Goal: Task Accomplishment & Management: Manage account settings

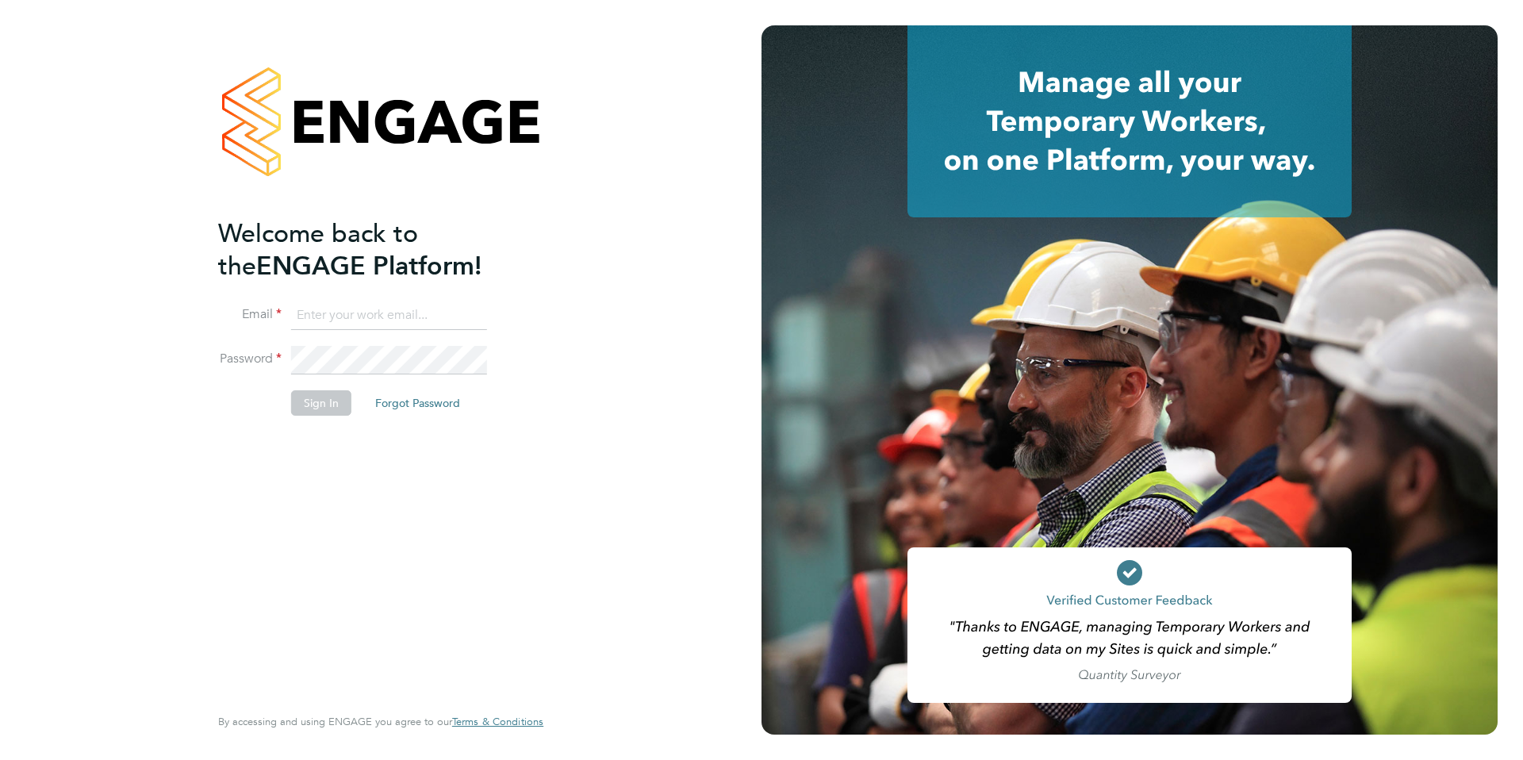
click at [389, 303] on input at bounding box center [389, 315] width 196 height 29
type input "amy.mcdonnell@comparethemarket.com"
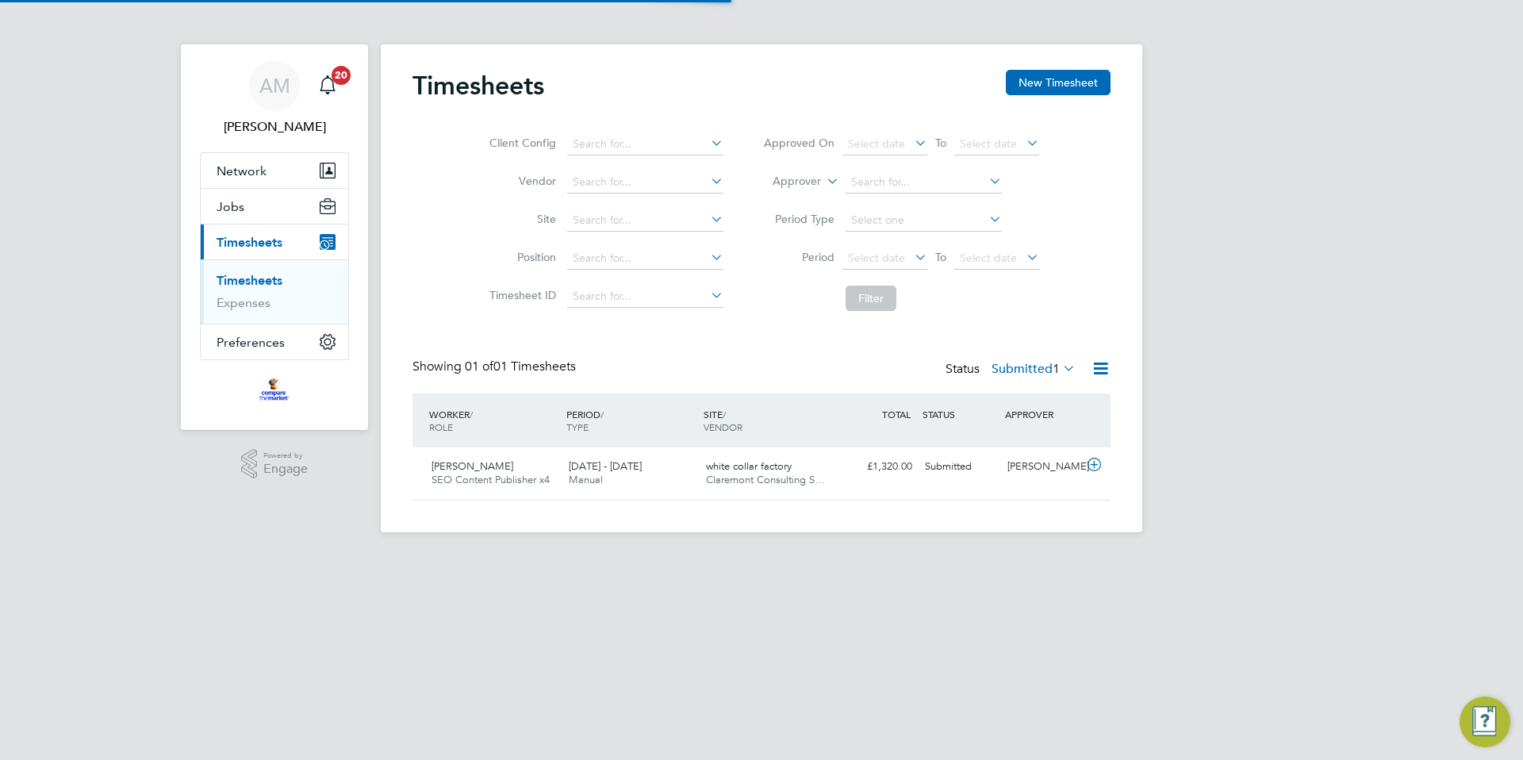
scroll to position [40, 138]
click at [976, 462] on div "Submitted" at bounding box center [959, 467] width 82 height 26
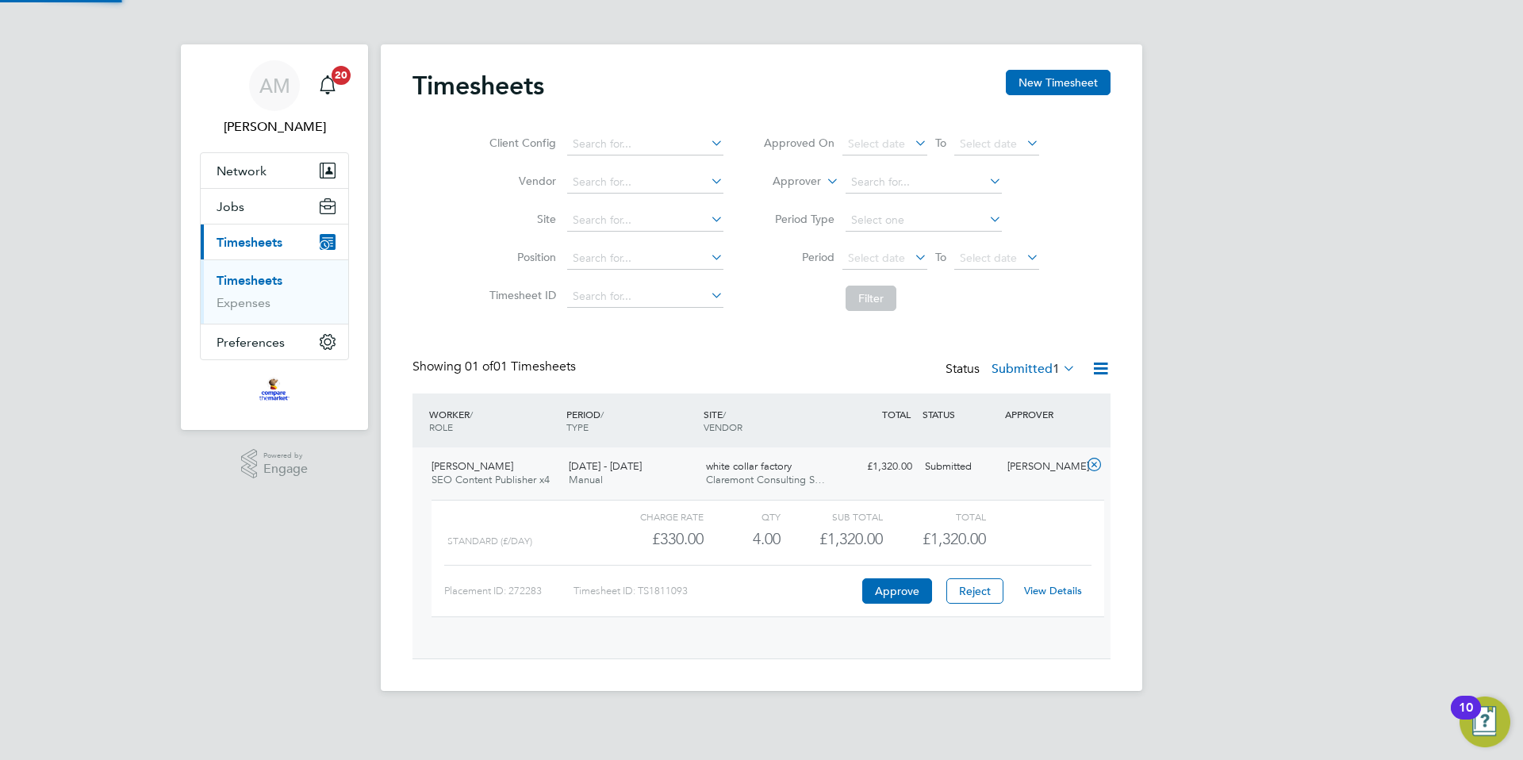
scroll to position [27, 155]
click at [895, 584] on button "Approve" at bounding box center [897, 590] width 70 height 25
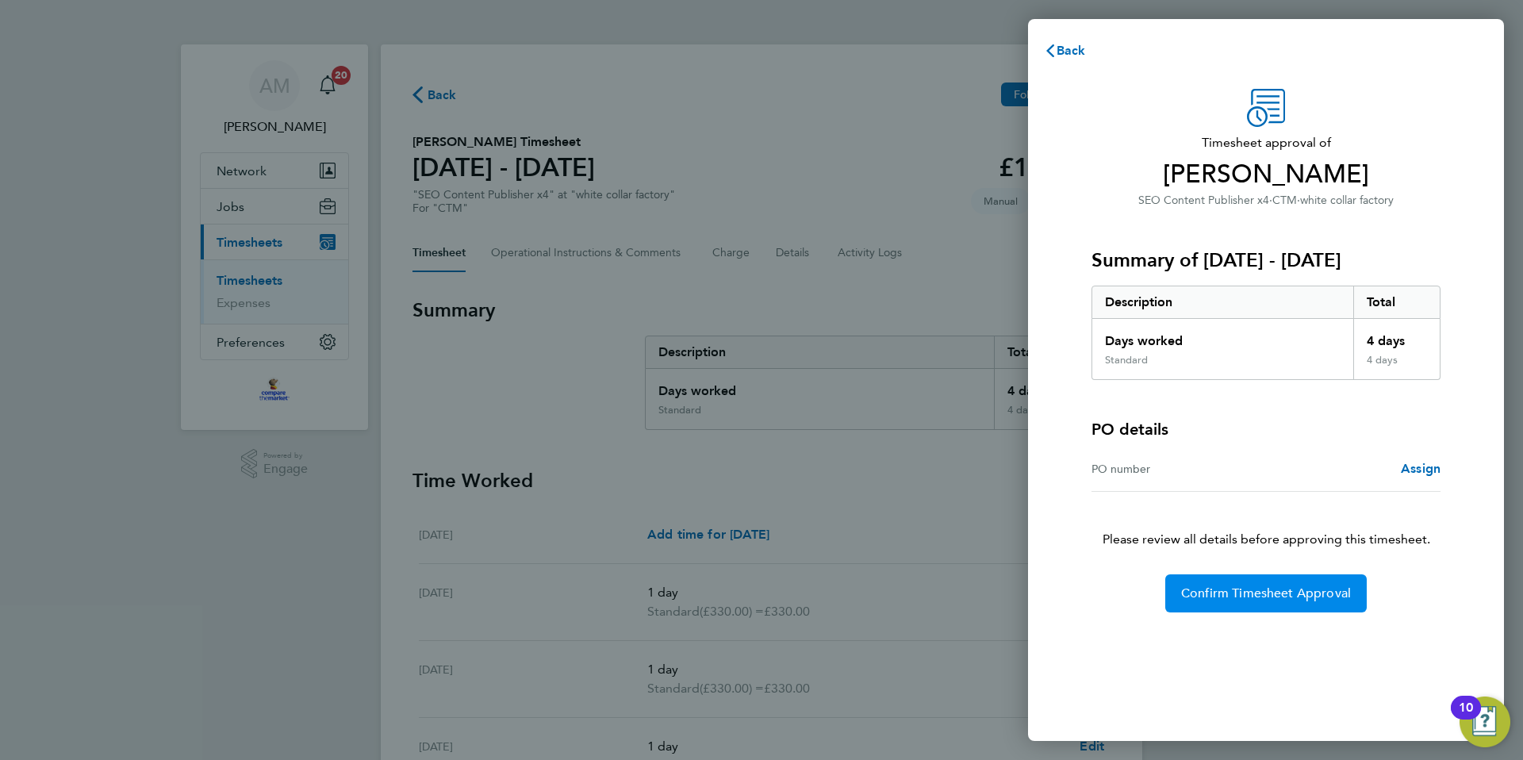
click at [1280, 602] on button "Confirm Timesheet Approval" at bounding box center [1265, 593] width 201 height 38
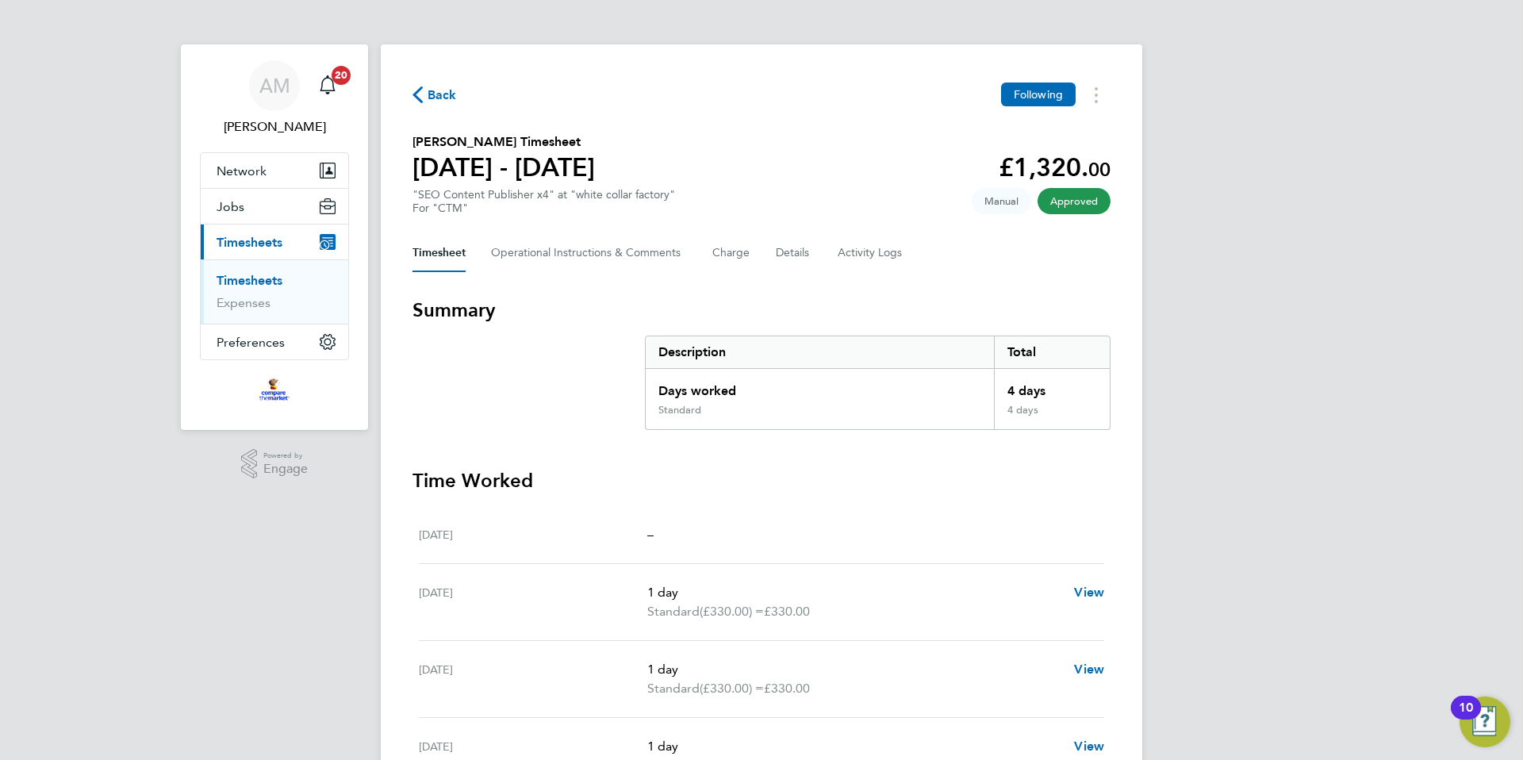
click at [267, 281] on link "Timesheets" at bounding box center [250, 280] width 66 height 15
